Goal: Task Accomplishment & Management: Use online tool/utility

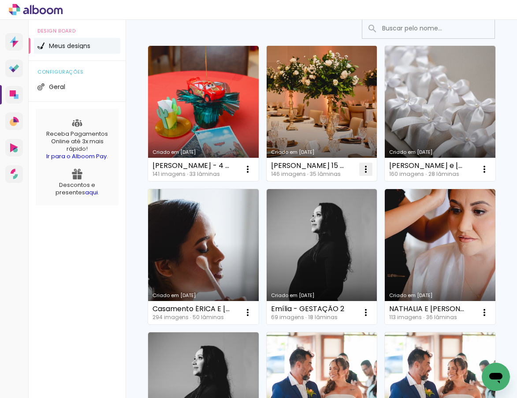
scroll to position [220, 0]
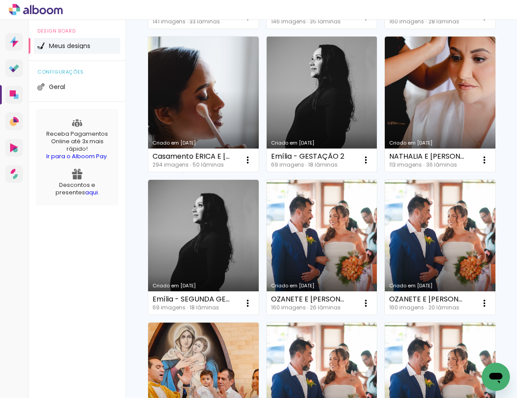
click at [267, 172] on link "Criado em [DATE]" at bounding box center [322, 104] width 111 height 135
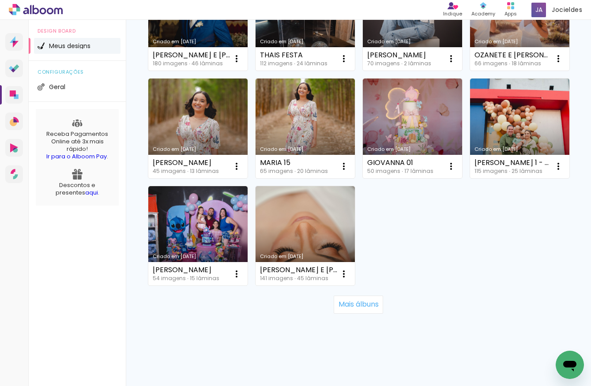
scroll to position [787, 0]
click at [0, 0] on slot "Mais álbuns" at bounding box center [0, 0] width 0 height 0
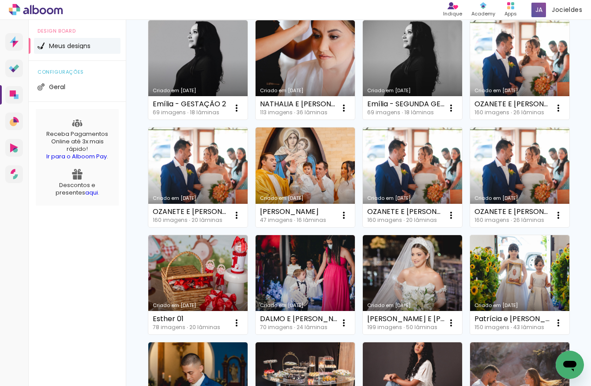
scroll to position [0, 0]
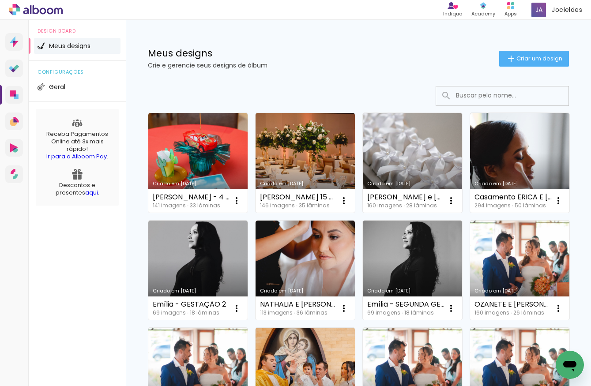
click at [467, 98] on input at bounding box center [514, 95] width 126 height 18
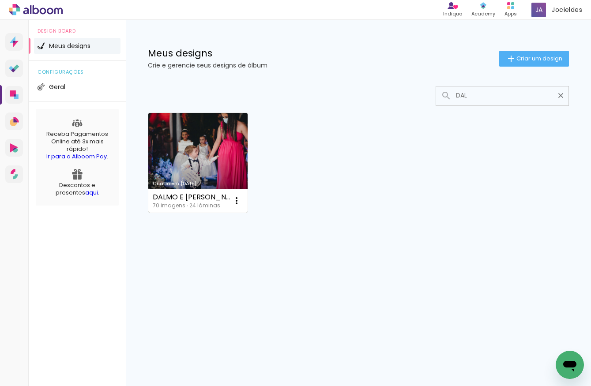
type input "DAL"
type paper-input "DAL"
click at [215, 166] on link "Criado em [DATE]" at bounding box center [197, 163] width 99 height 100
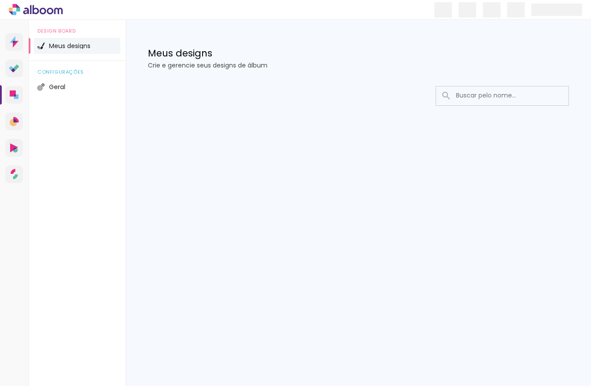
click at [298, 87] on div at bounding box center [358, 96] width 421 height 20
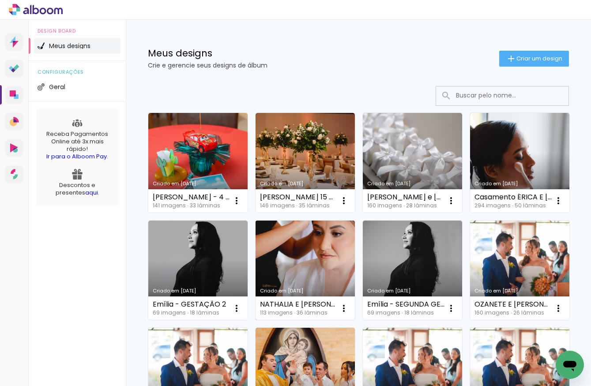
click at [355, 247] on link "Criado em 22/07/25" at bounding box center [304, 271] width 99 height 100
